Goal: Use online tool/utility: Utilize a website feature to perform a specific function

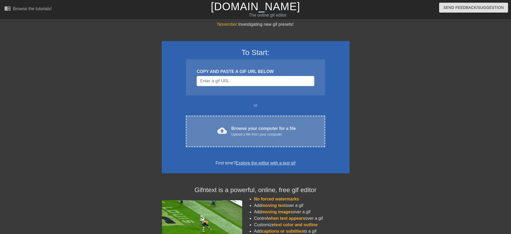
click at [247, 123] on div "cloud_upload Browse your computer for a file Upload a file from your computer C…" at bounding box center [255, 131] width 139 height 31
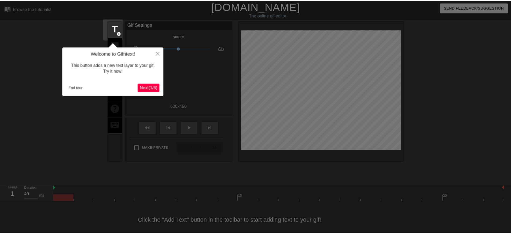
scroll to position [5, 0]
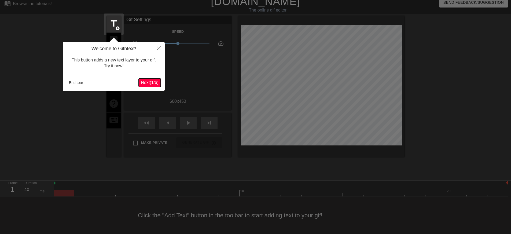
click at [151, 81] on span "Next ( 1 / 6 )" at bounding box center [150, 82] width 18 height 5
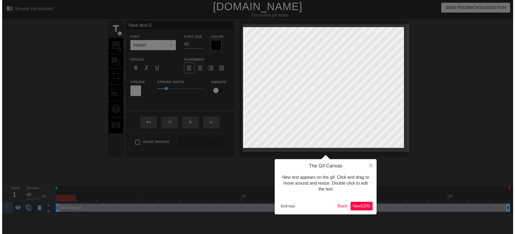
scroll to position [0, 0]
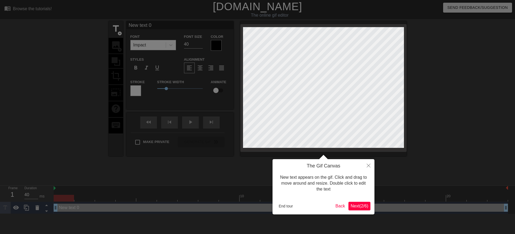
click at [361, 205] on span "Next ( 2 / 6 )" at bounding box center [359, 205] width 18 height 5
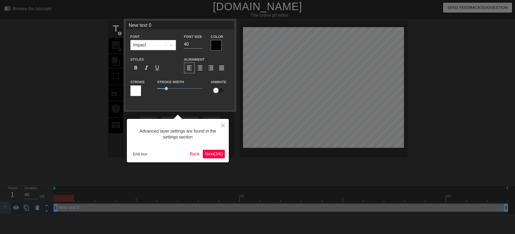
click at [214, 155] on span "Next ( 3 / 6 )" at bounding box center [214, 153] width 18 height 5
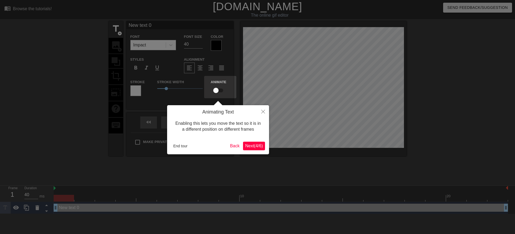
click at [253, 147] on span "Next ( 4 / 6 )" at bounding box center [254, 145] width 18 height 5
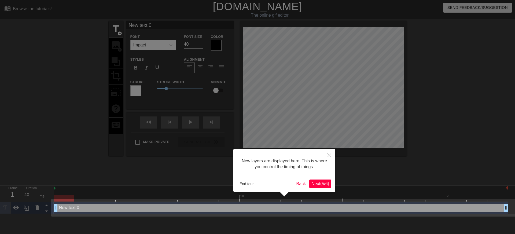
click at [323, 183] on span "Next ( 5 / 6 )" at bounding box center [320, 183] width 18 height 5
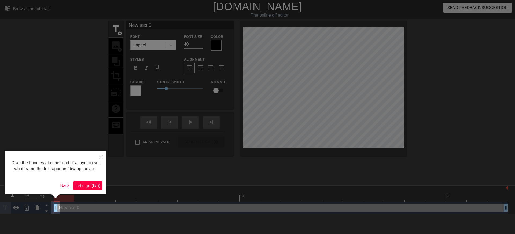
click at [94, 184] on span "Let's go! ( 6 / 6 )" at bounding box center [87, 185] width 25 height 5
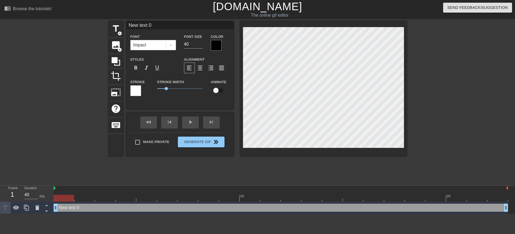
scroll to position [1, 1]
type input "T"
type textarea "T"
type input "TH"
type textarea "TH"
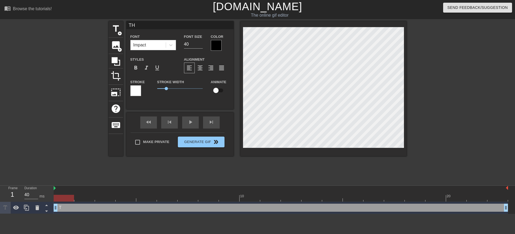
type input "THE"
type textarea "THE"
type input "THEY"
type textarea "THEY"
type input "THEY'"
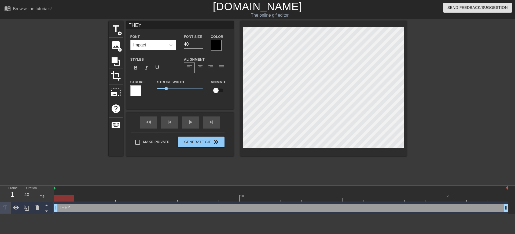
type textarea "THEY'"
type input "THEY'V"
type textarea "THEY'V"
type input "THEY'VE"
type textarea "THEY'VE"
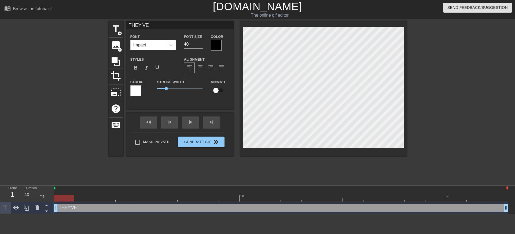
type input "THEY'VE"
type textarea "THEY'VE"
type input "THEY'VE L"
type textarea "THEY'VE L"
type input "THEY'VE LE"
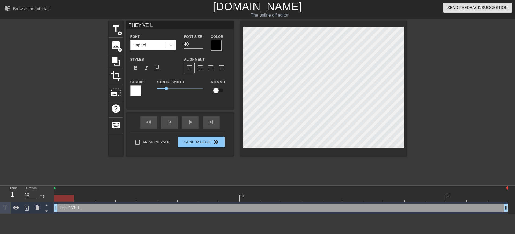
type textarea "THEY'VE LE"
type input "THEY'VE LEA"
type textarea "THEY'VE LEA"
type input "THEY'VE [PERSON_NAME]"
type textarea "THEY'VE [PERSON_NAME]"
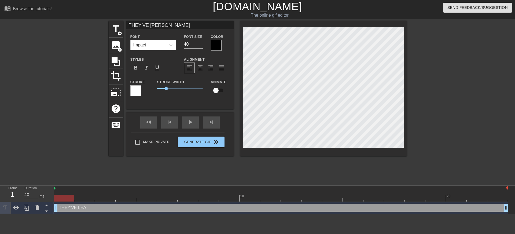
type input "THEY'VE LEARN"
type textarea "THEY'VE LEARN"
type input "THEY'VE LEARNE"
type textarea "THEY'VE LEARNE"
type input "THEY'VE LEARNED"
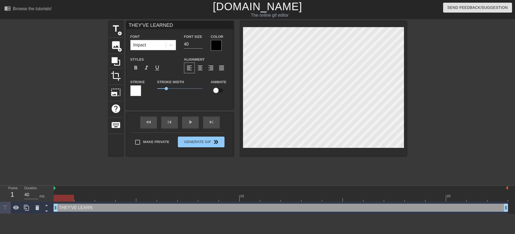
type textarea "THEY'VE LEARNED"
type input "THEY'VE LEARNED H"
type textarea "THEY'VE LEARNED H"
type input "THEY'VE LEARNED HO"
type textarea "THEY'VE LEARNED HO"
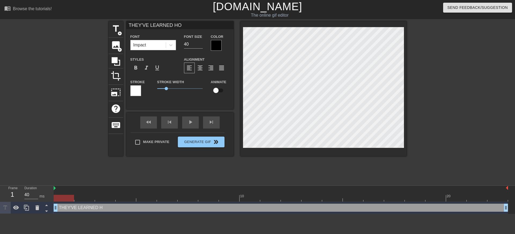
type input "THEY'VE LEARNED HOT"
type textarea "THEY'VE LEARNED HOT"
type input "THEY'VE LEARNED HOT"
type textarea "THEY'VE LEARNED HOT"
type input "THEY'VE LEARNED HOT"
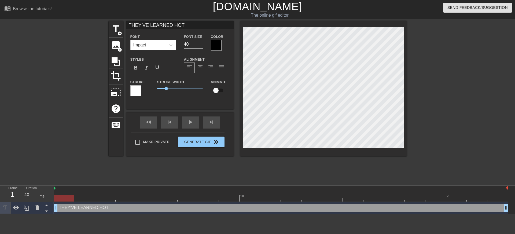
type textarea "THEY'VE LEARNED HOT"
type input "THEY'VE LEARNED HO"
type textarea "THEY'VE LEARNED HO"
type input "THEY'VE LEARNED HOW"
type textarea "THEY'VE LEARNED HOW"
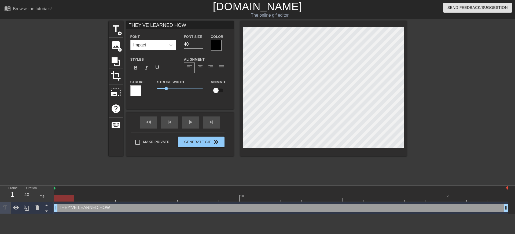
type input "THEY'VE LEARNED HOW"
type textarea "THEY'VE LEARNED HOW"
type input "THEY'VE LEARNED HOW T"
type textarea "THEY'VE LEARNED HOW T"
type input "THEY'VE LEARNED HOW TO"
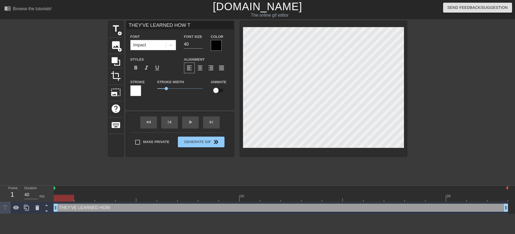
type textarea "THEY'VE LEARNED HOW TO"
type input "THEY'VE LEARNED HOW TO"
type textarea "THEY'VE LEARNED HOW TO"
type input "THEY'VE LEARNED HOW TO P"
type textarea "THEY'VE LEARNED HOW TO P"
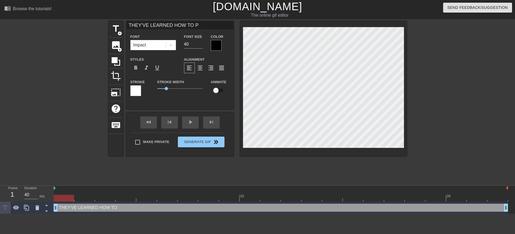
type input "THEY'VE LEARNED HOW TO PI"
type textarea "THEY'VE LEARNED HOW TO PI"
type input "THEY'VE LEARNED HOW TO PIN"
type textarea "THEY'VE LEARNED HOW TO PIN"
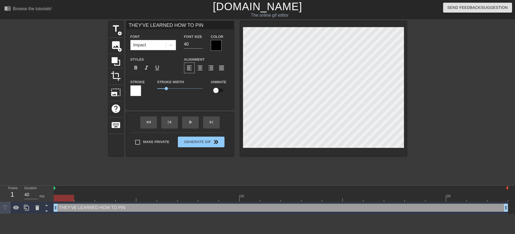
type input "THEY'VE LEARNED HOW TO [PERSON_NAME]"
type textarea "THEY'VE LEARNED HOW TO [PERSON_NAME]"
click at [214, 47] on div at bounding box center [216, 45] width 11 height 11
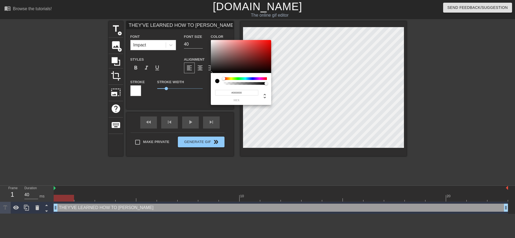
drag, startPoint x: 225, startPoint y: 79, endPoint x: 214, endPoint y: 64, distance: 18.1
click at [220, 75] on div "#000000 hex" at bounding box center [241, 89] width 60 height 32
type input "#FFFFFF"
drag, startPoint x: 212, startPoint y: 47, endPoint x: 205, endPoint y: 33, distance: 15.4
click at [205, 33] on div "#FFFFFF hex" at bounding box center [257, 119] width 515 height 238
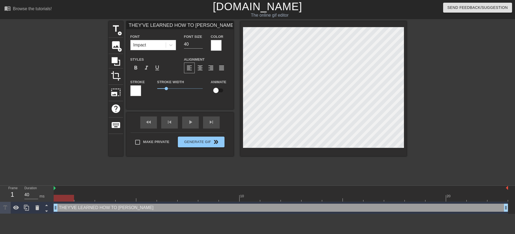
click at [146, 88] on div "Stroke" at bounding box center [139, 87] width 19 height 17
click at [137, 88] on div at bounding box center [135, 90] width 11 height 11
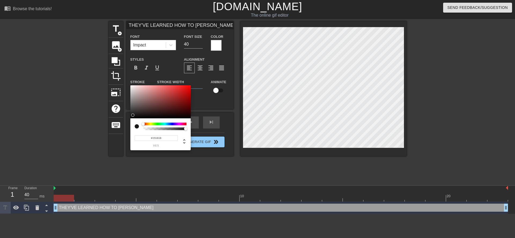
type input "#191919"
drag, startPoint x: 138, startPoint y: 100, endPoint x: 131, endPoint y: 115, distance: 16.4
click at [131, 115] on div at bounding box center [160, 101] width 60 height 33
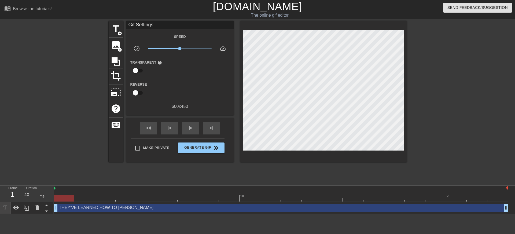
drag, startPoint x: 143, startPoint y: 178, endPoint x: 202, endPoint y: 178, distance: 59.0
click at [202, 178] on div "title add_circle image add_circle crop photo_size_select_large help keyboard Gi…" at bounding box center [258, 101] width 298 height 161
drag, startPoint x: 505, startPoint y: 208, endPoint x: 512, endPoint y: 200, distance: 10.4
click at [510, 200] on div "10 20 THEY'VE LEARNED HOW TO PING drag_handle drag_handle" at bounding box center [284, 200] width 461 height 28
click at [78, 136] on div at bounding box center [62, 101] width 80 height 161
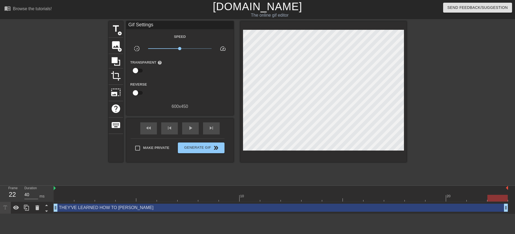
click at [86, 120] on div at bounding box center [62, 101] width 80 height 161
click at [25, 168] on div at bounding box center [62, 101] width 80 height 161
drag, startPoint x: 55, startPoint y: 209, endPoint x: 51, endPoint y: 208, distance: 4.3
click at [51, 208] on div "Frame 1 Duration 40 ms 10 20 THEY'VE LEARNED HOW TO PING drag_handle drag_handle" at bounding box center [257, 200] width 515 height 28
drag, startPoint x: 56, startPoint y: 208, endPoint x: 10, endPoint y: 209, distance: 45.6
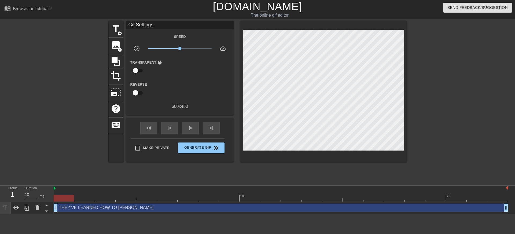
click at [10, 209] on div "Frame 1 Duration 40 ms 10 20 THEY'VE LEARNED HOW TO PING drag_handle drag_handle" at bounding box center [257, 200] width 515 height 28
drag, startPoint x: 127, startPoint y: 192, endPoint x: 126, endPoint y: 188, distance: 4.5
click at [126, 188] on div "10 20" at bounding box center [281, 194] width 454 height 16
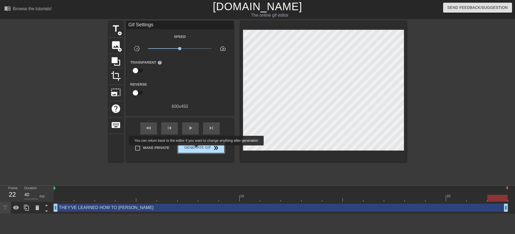
click at [197, 149] on span "Generate Gif double_arrow" at bounding box center [201, 147] width 42 height 6
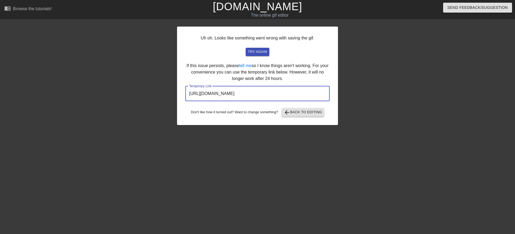
click at [235, 93] on input "[URL][DOMAIN_NAME]" at bounding box center [257, 93] width 144 height 15
